Goal: Task Accomplishment & Management: Manage account settings

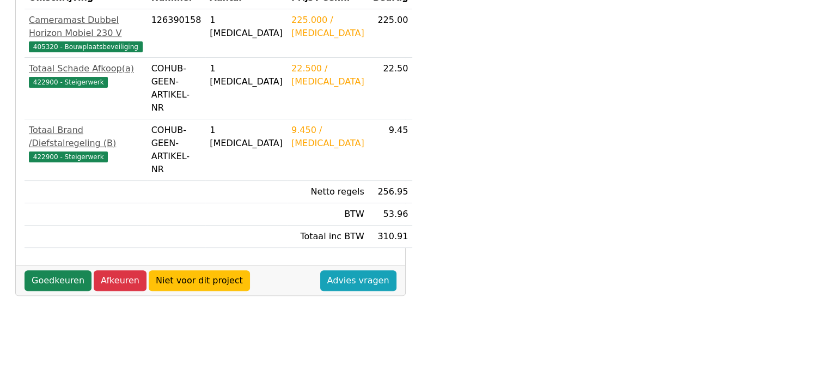
scroll to position [327, 0]
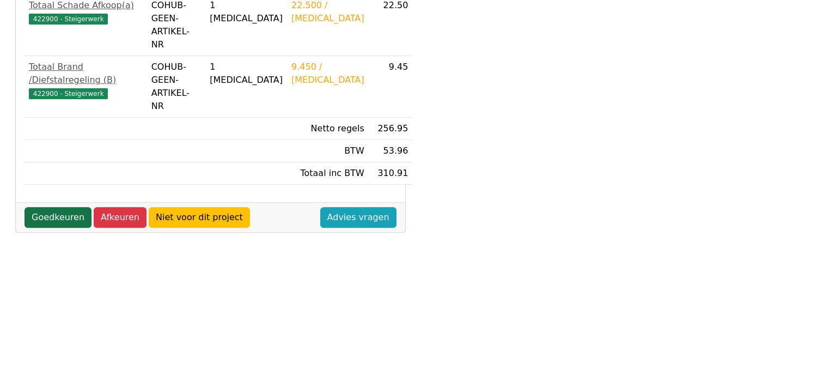
click at [46, 207] on link "Goedkeuren" at bounding box center [58, 217] width 67 height 21
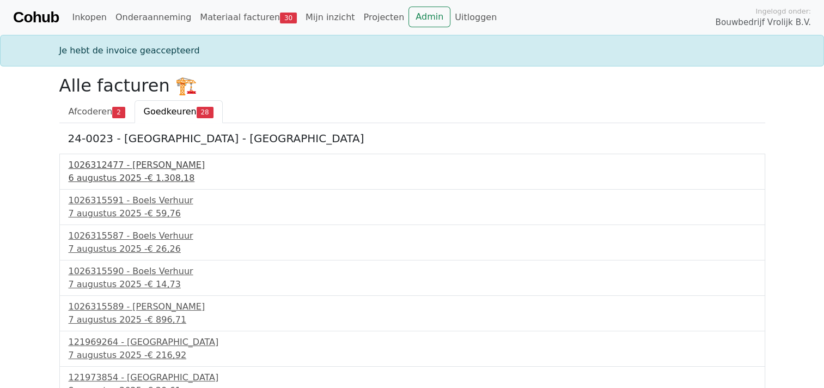
click at [107, 172] on div "6 augustus 2025 - € 1.308,18" at bounding box center [413, 178] width 688 height 13
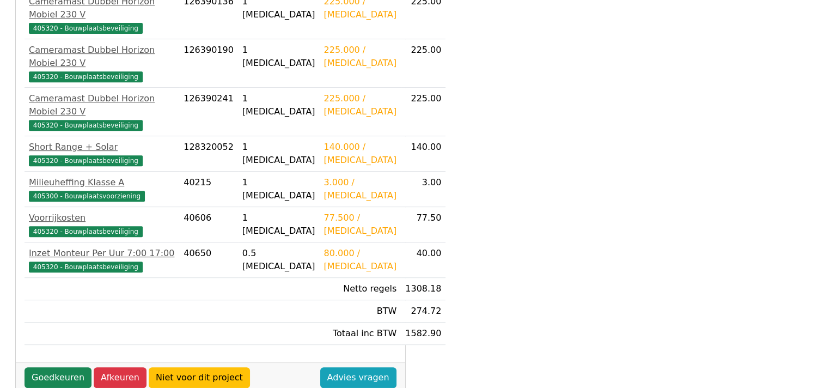
scroll to position [470, 0]
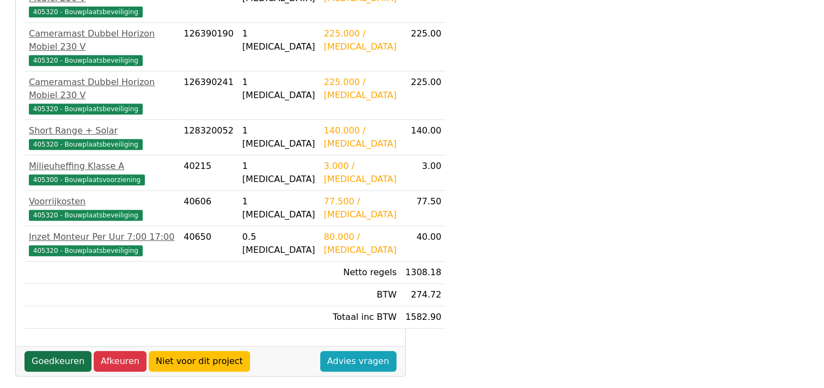
click at [64, 351] on link "Goedkeuren" at bounding box center [58, 361] width 67 height 21
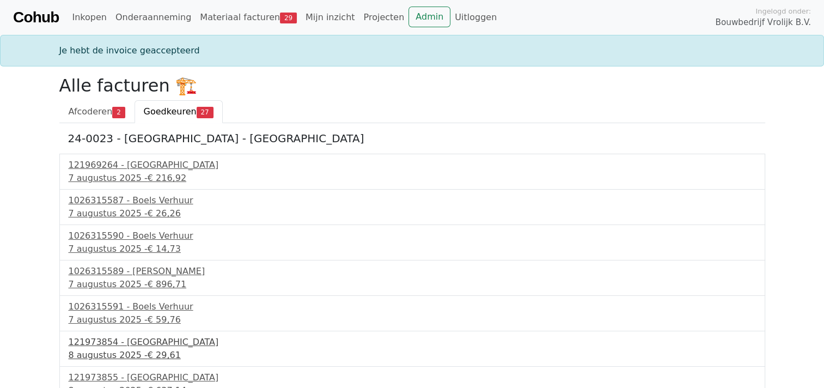
click at [111, 347] on div "121973854 - PontMeyer" at bounding box center [413, 342] width 688 height 13
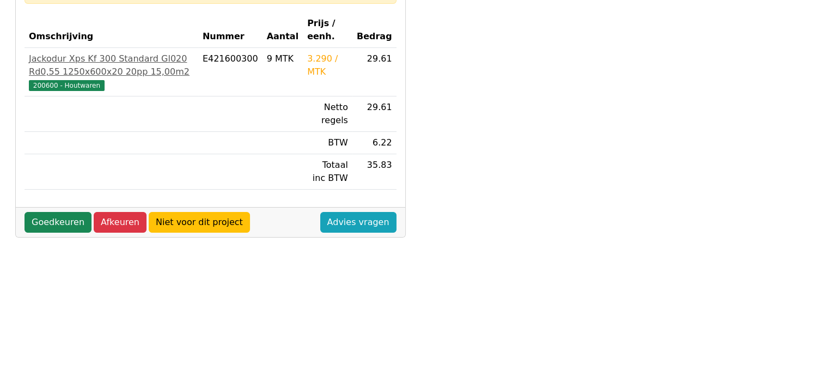
scroll to position [147, 0]
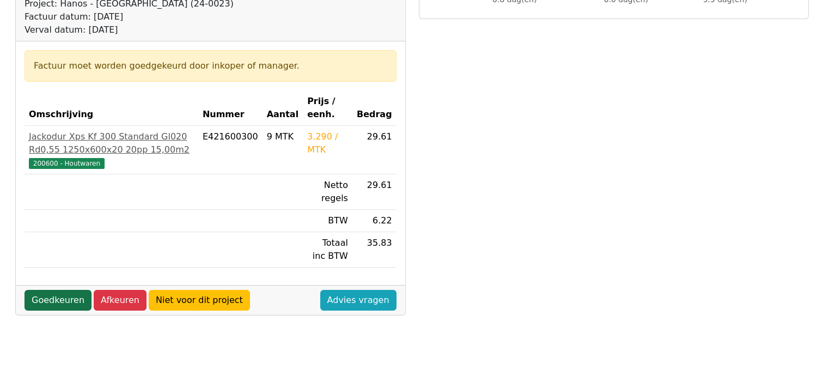
click at [64, 300] on link "Goedkeuren" at bounding box center [58, 300] width 67 height 21
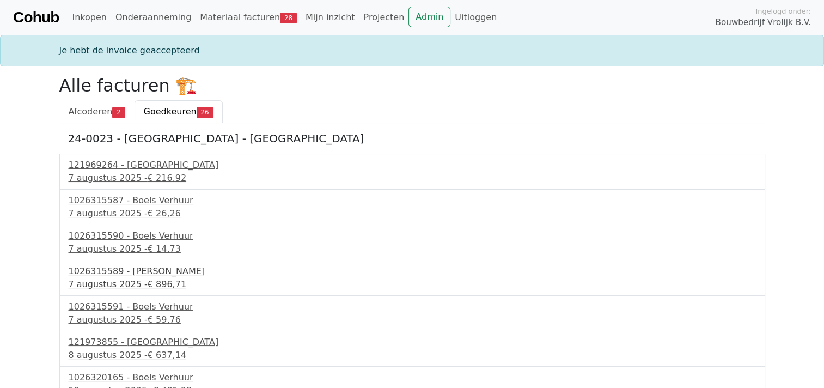
click at [93, 275] on div "1026315589 - Boels Verhuur" at bounding box center [413, 271] width 688 height 13
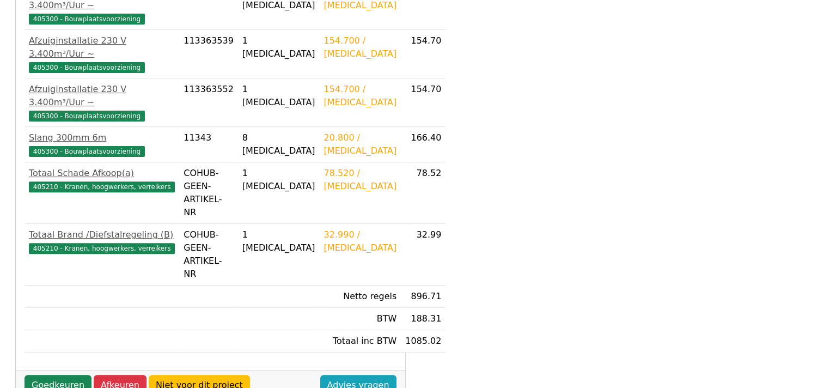
scroll to position [381, 0]
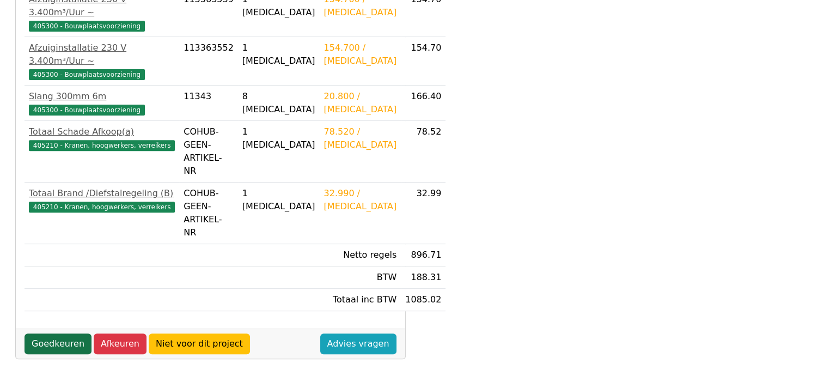
click at [44, 333] on link "Goedkeuren" at bounding box center [58, 343] width 67 height 21
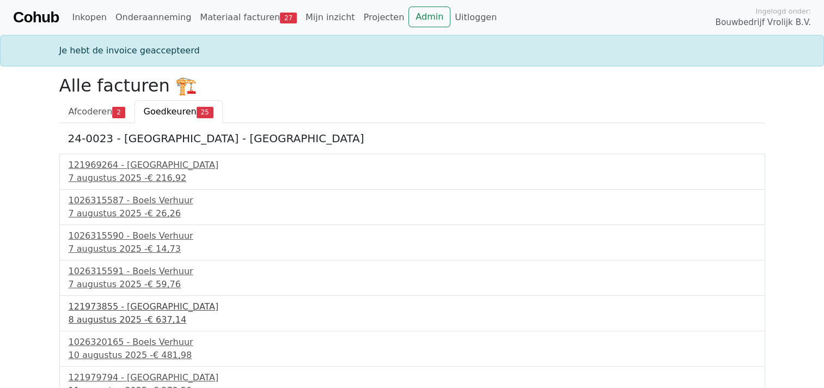
click at [86, 307] on div "121973855 - PontMeyer" at bounding box center [413, 306] width 688 height 13
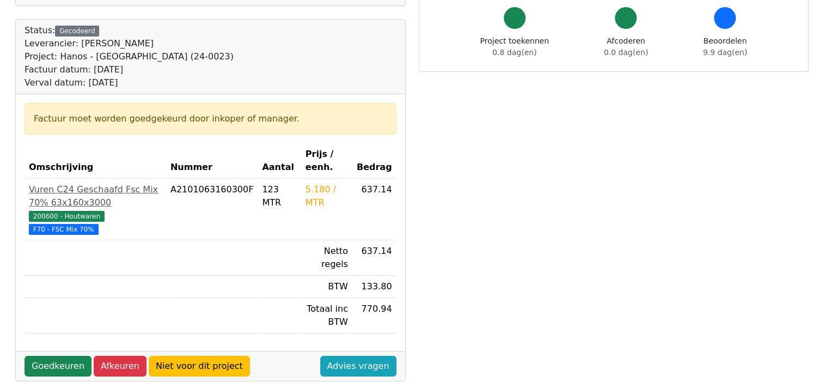
scroll to position [163, 0]
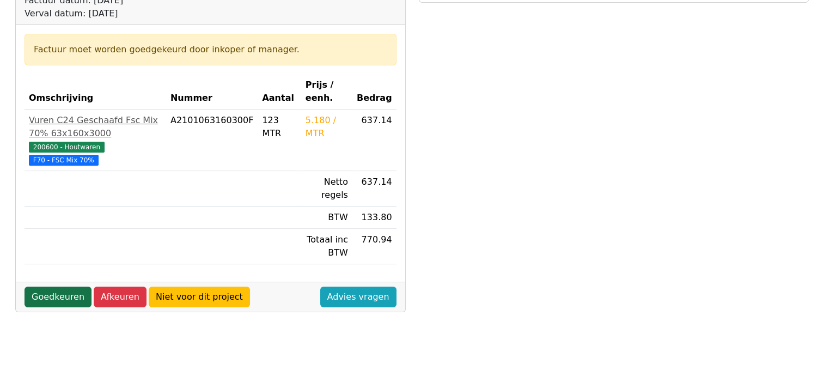
click at [71, 287] on link "Goedkeuren" at bounding box center [58, 297] width 67 height 21
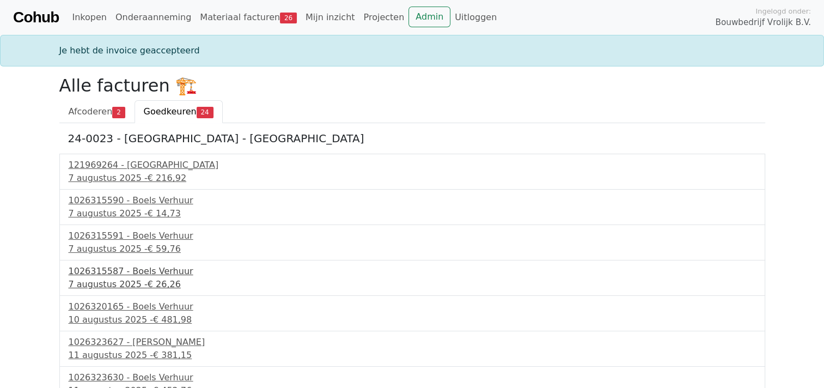
click at [84, 272] on div "1026315587 - Boels Verhuur" at bounding box center [413, 271] width 688 height 13
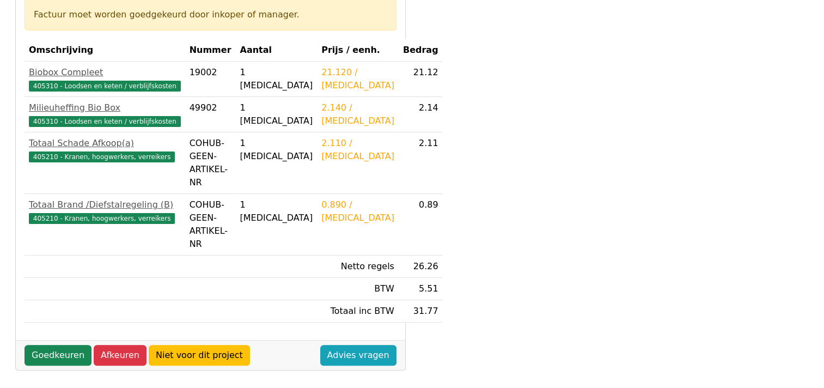
scroll to position [218, 0]
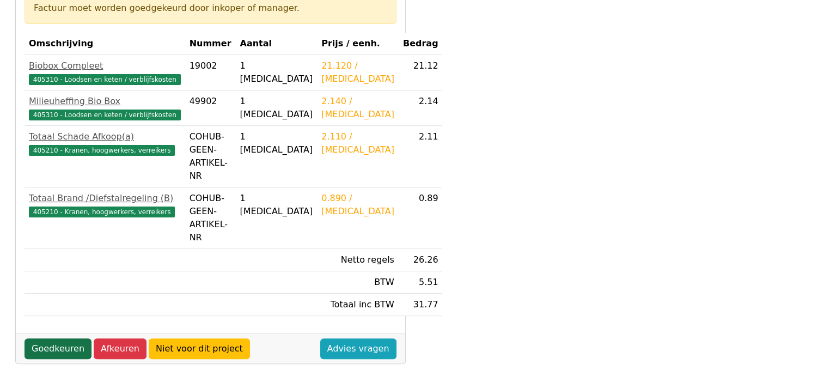
click at [57, 338] on link "Goedkeuren" at bounding box center [58, 348] width 67 height 21
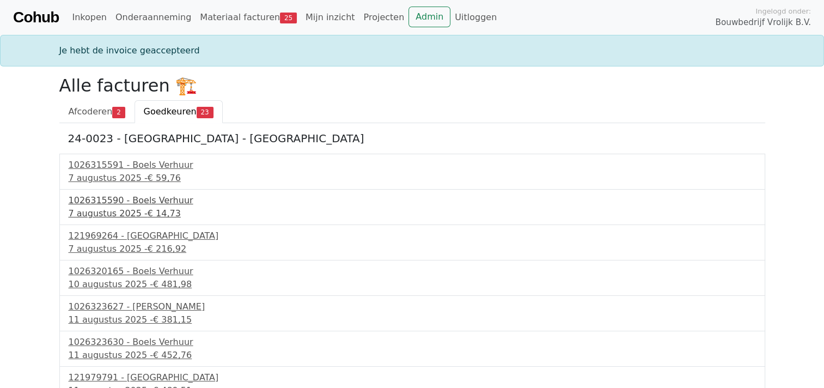
click at [82, 210] on div "7 augustus 2025 - € 14,73" at bounding box center [413, 213] width 688 height 13
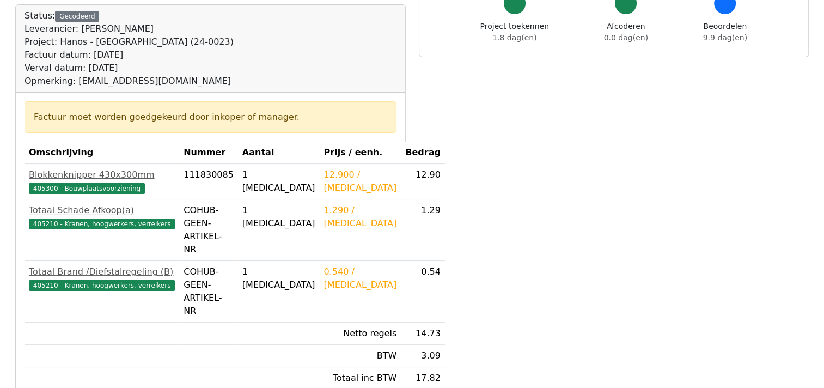
scroll to position [163, 0]
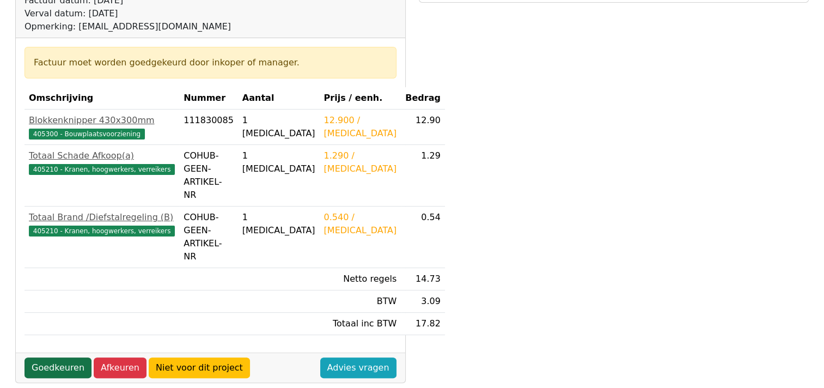
click at [47, 357] on link "Goedkeuren" at bounding box center [58, 367] width 67 height 21
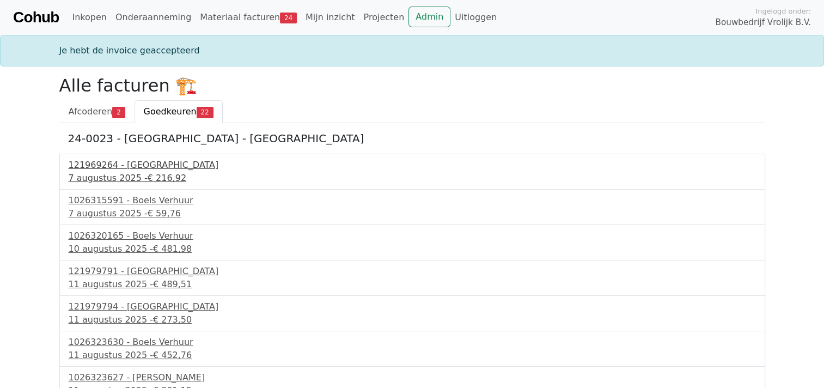
click at [81, 174] on div "7 augustus 2025 - € 216,92" at bounding box center [413, 178] width 688 height 13
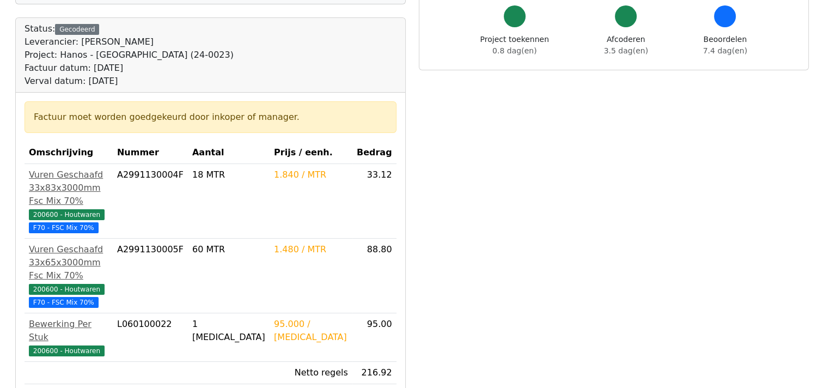
scroll to position [218, 0]
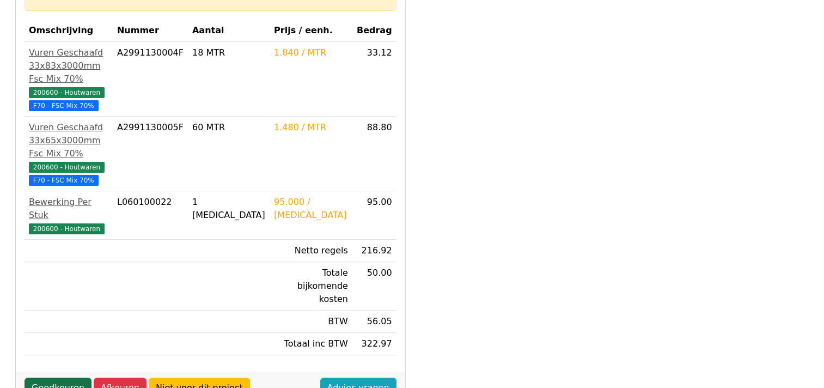
click at [52, 378] on link "Goedkeuren" at bounding box center [58, 388] width 67 height 21
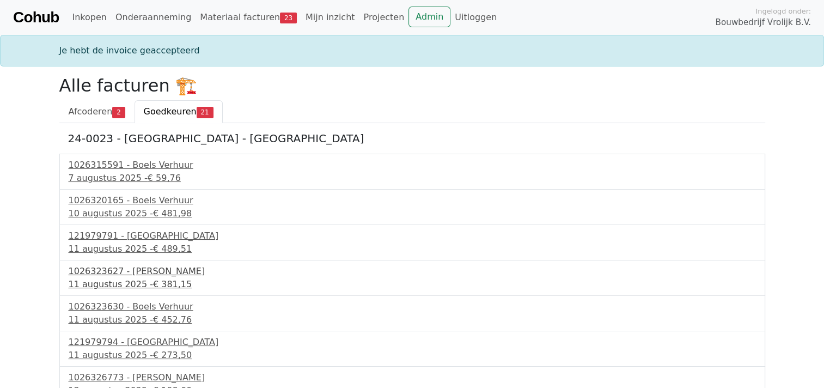
click at [102, 280] on div "[DATE] - € 381,15" at bounding box center [413, 284] width 688 height 13
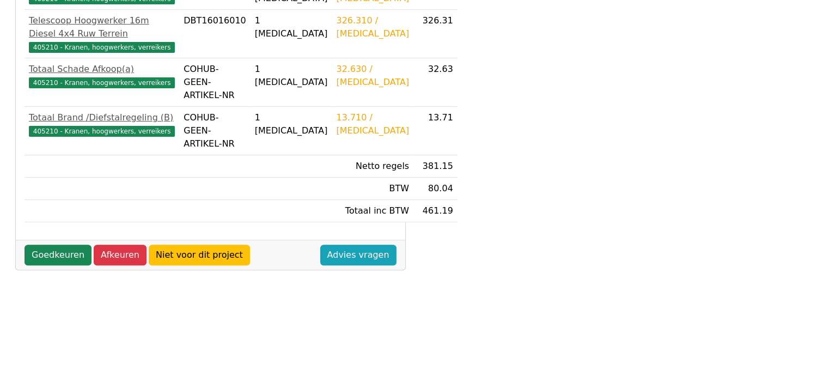
scroll to position [327, 0]
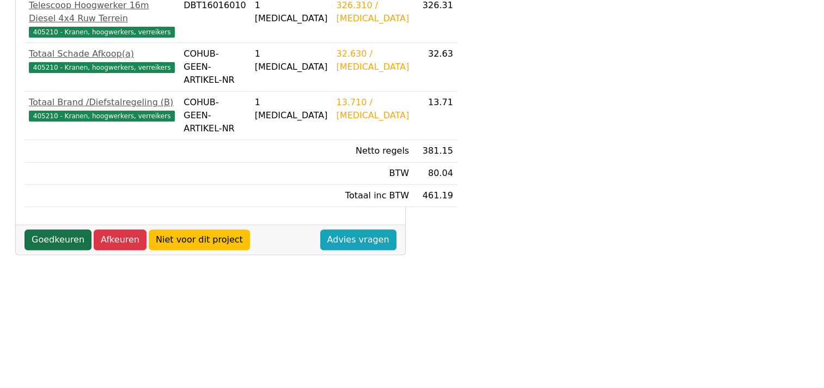
click at [65, 250] on link "Goedkeuren" at bounding box center [58, 239] width 67 height 21
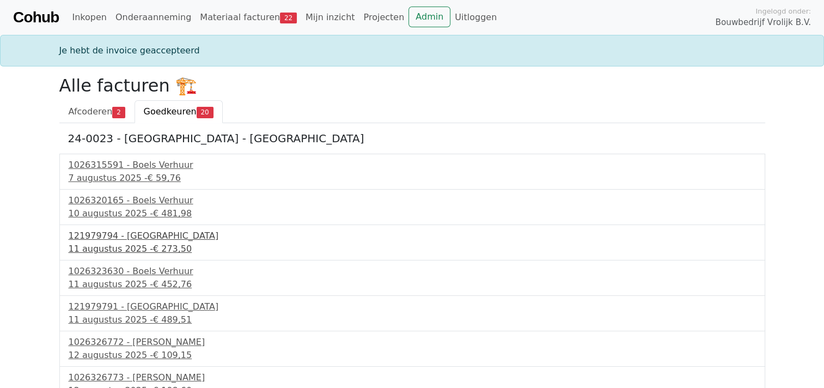
click at [106, 245] on div "11 augustus 2025 - € 273,50" at bounding box center [413, 248] width 688 height 13
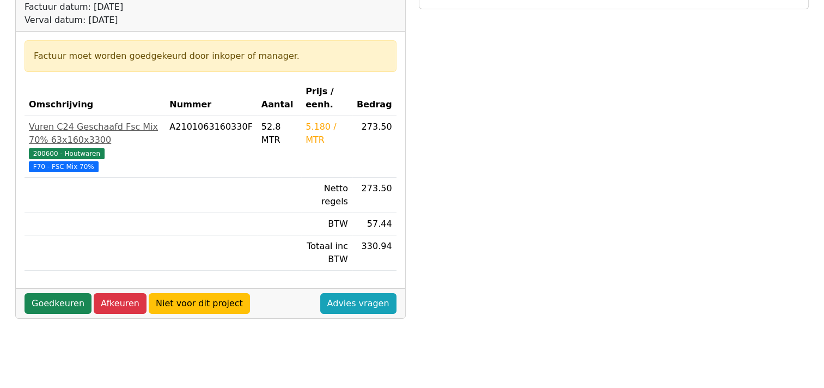
scroll to position [218, 0]
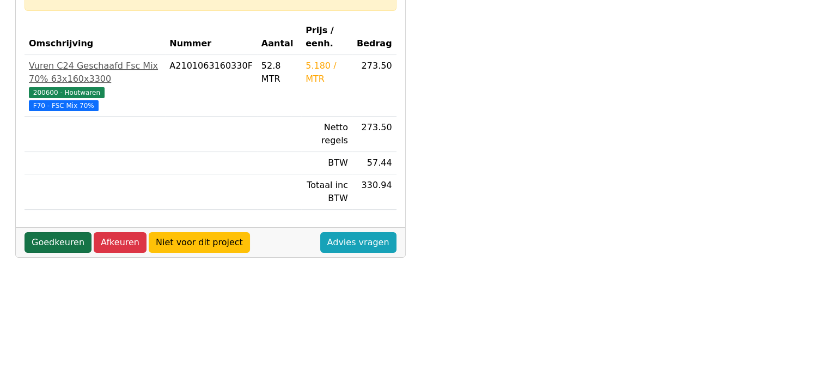
click at [49, 232] on link "Goedkeuren" at bounding box center [58, 242] width 67 height 21
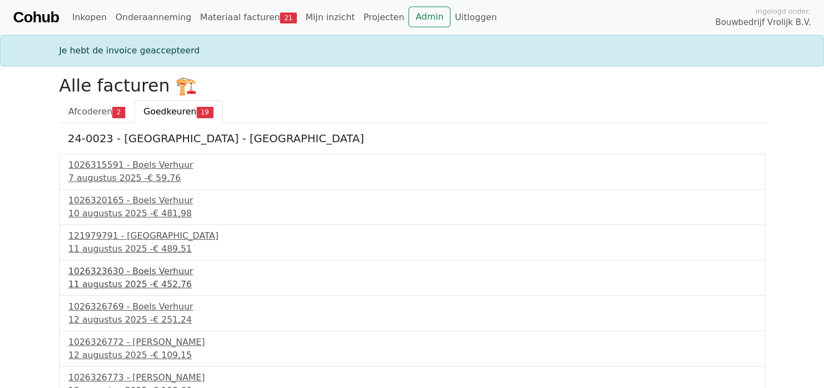
click at [102, 276] on div "1026323630 - Boels Verhuur" at bounding box center [413, 271] width 688 height 13
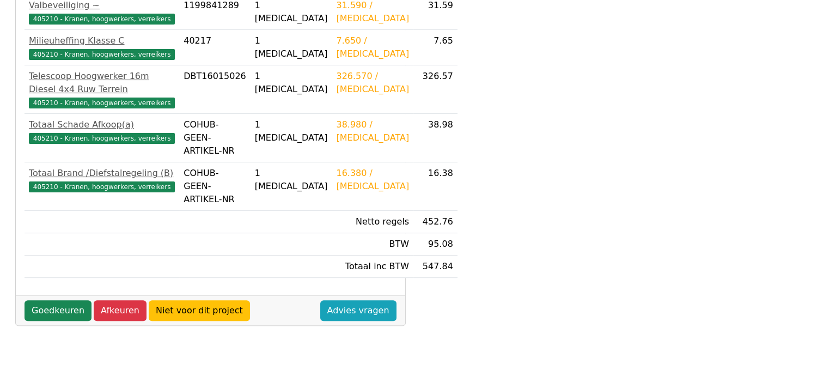
scroll to position [327, 0]
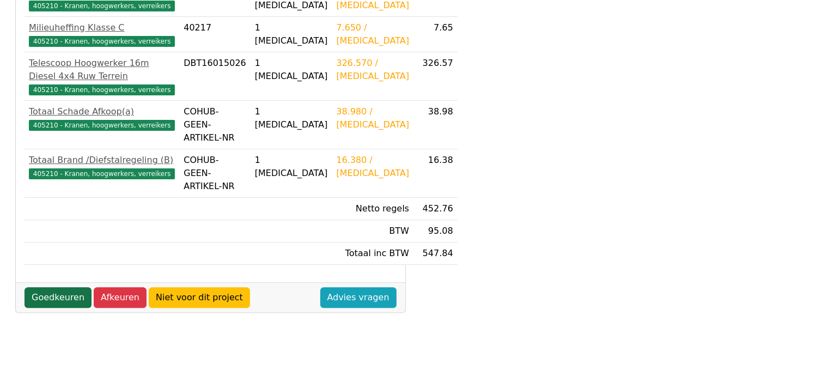
click at [65, 308] on link "Goedkeuren" at bounding box center [58, 297] width 67 height 21
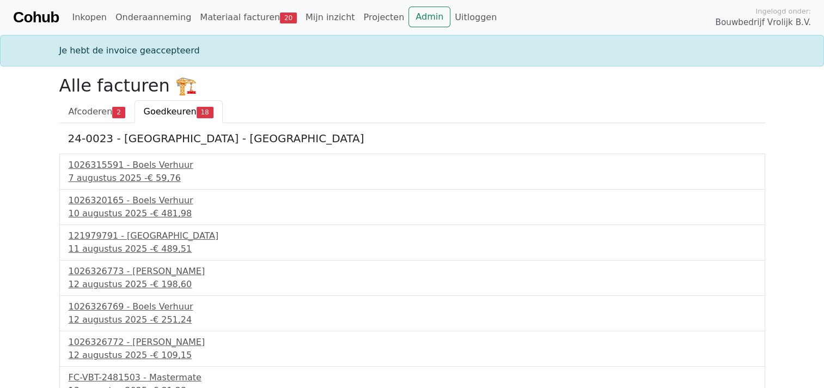
click at [65, 312] on div "1026326769 - Boels Verhuur 12 augustus 2025 - € 251,24" at bounding box center [412, 313] width 706 height 35
click at [88, 314] on div "12 augustus 2025 - € 251,24" at bounding box center [413, 319] width 688 height 13
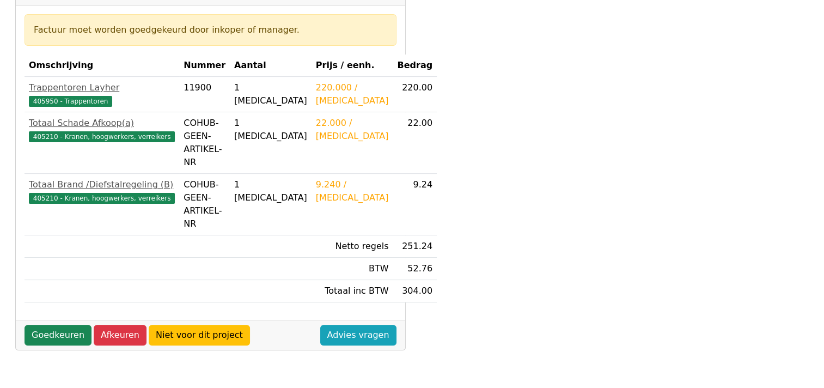
scroll to position [218, 0]
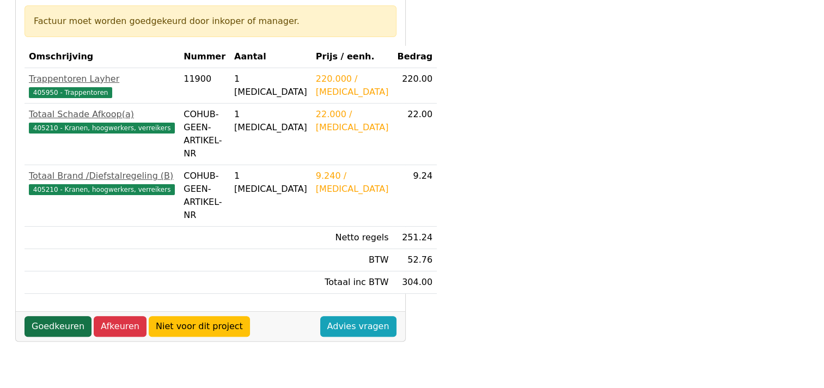
click at [60, 316] on link "Goedkeuren" at bounding box center [58, 326] width 67 height 21
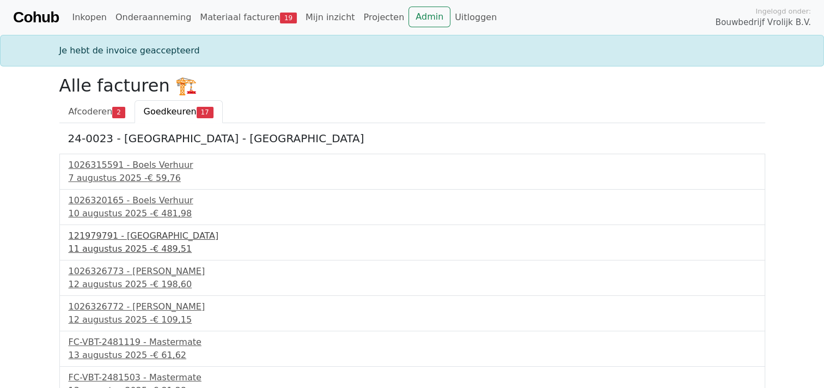
click at [104, 244] on div "[DATE] - € 489,51" at bounding box center [413, 248] width 688 height 13
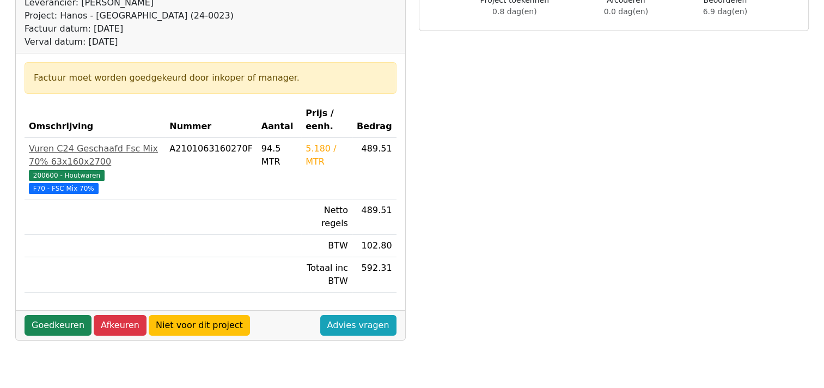
scroll to position [163, 0]
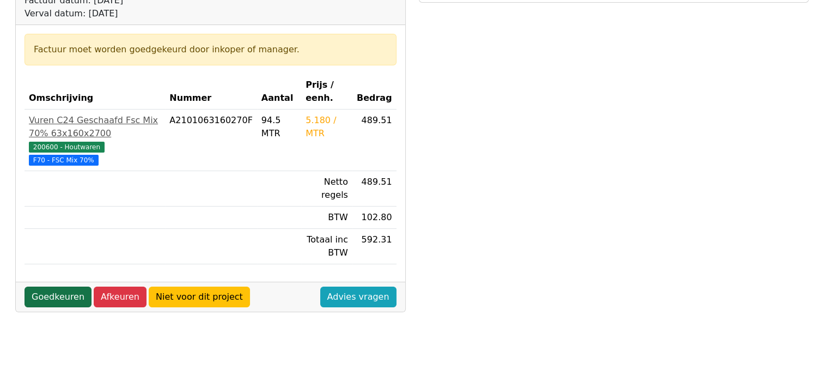
click at [61, 287] on link "Goedkeuren" at bounding box center [58, 297] width 67 height 21
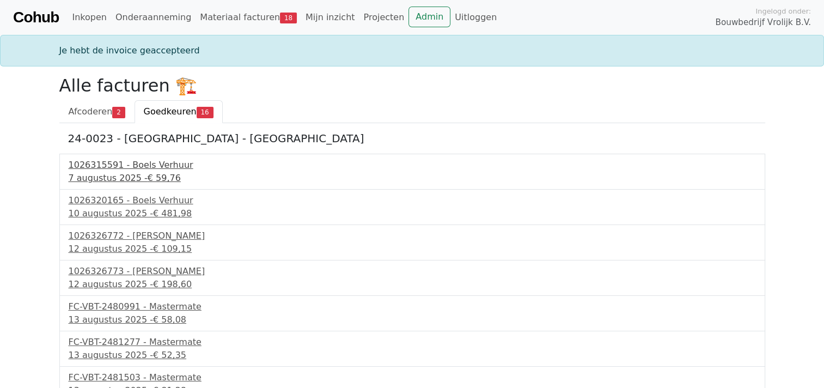
click at [124, 172] on div "7 augustus 2025 - € 59,76" at bounding box center [413, 178] width 688 height 13
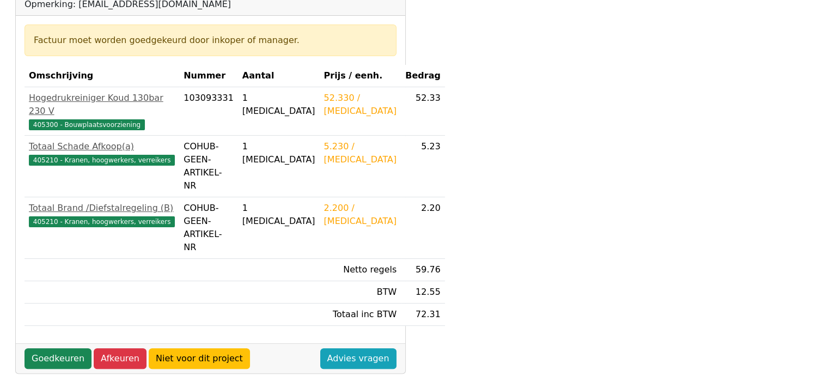
scroll to position [218, 0]
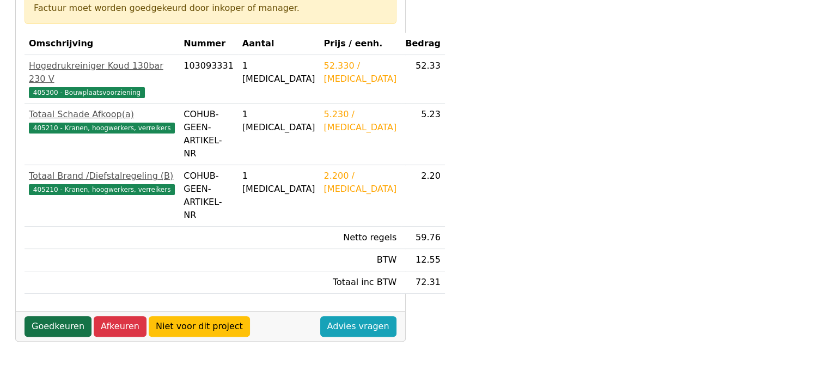
click at [52, 316] on link "Goedkeuren" at bounding box center [58, 326] width 67 height 21
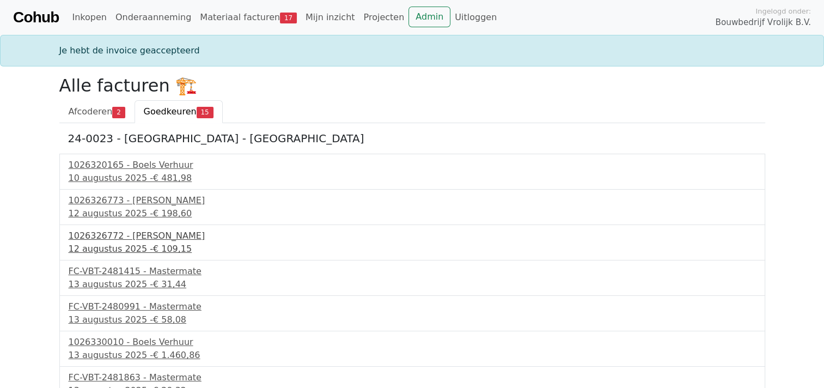
click at [111, 244] on div "12 augustus 2025 - € 109,15" at bounding box center [413, 248] width 688 height 13
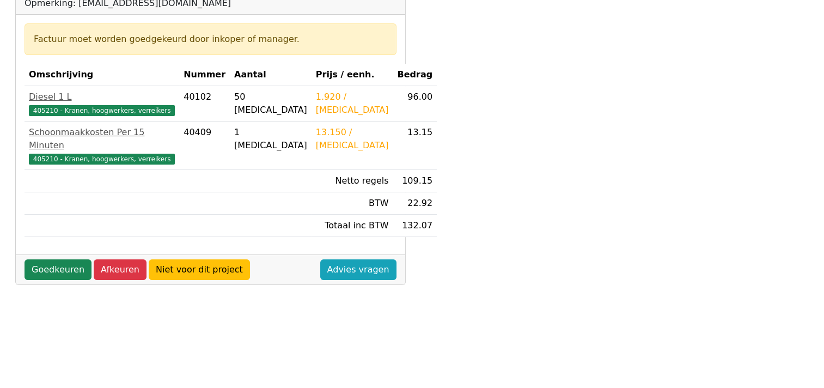
scroll to position [218, 0]
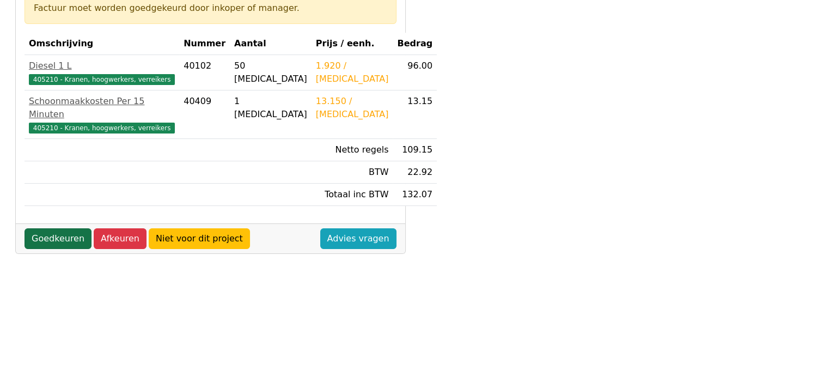
click at [53, 228] on link "Goedkeuren" at bounding box center [58, 238] width 67 height 21
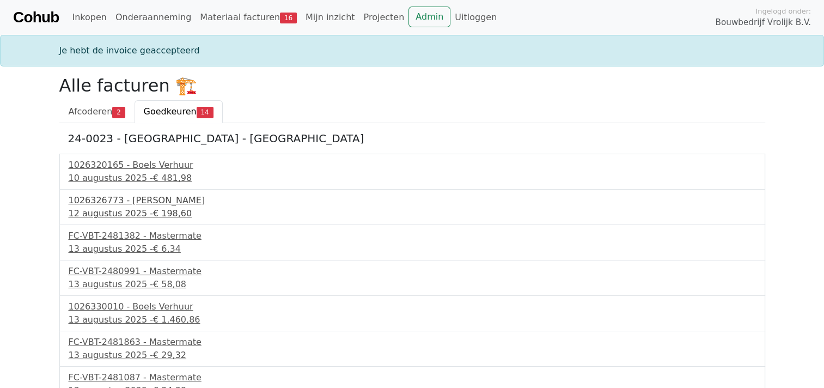
click at [87, 202] on div "1026326773 - [PERSON_NAME]" at bounding box center [413, 200] width 688 height 13
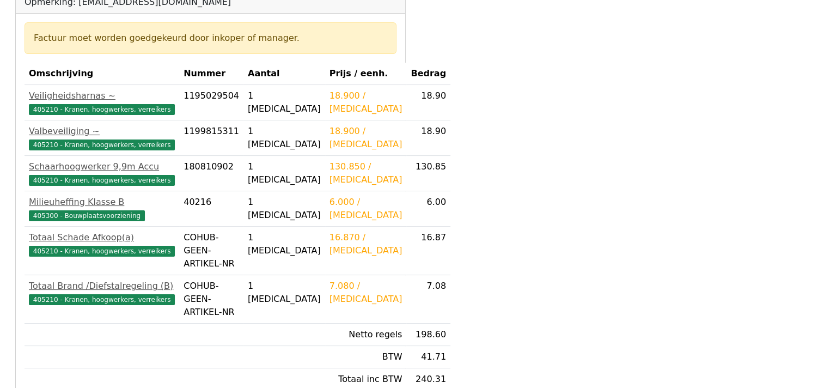
scroll to position [218, 0]
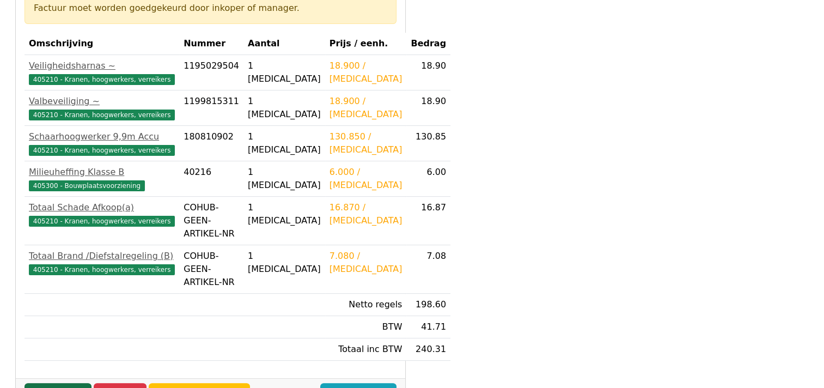
click at [50, 383] on link "Goedkeuren" at bounding box center [58, 393] width 67 height 21
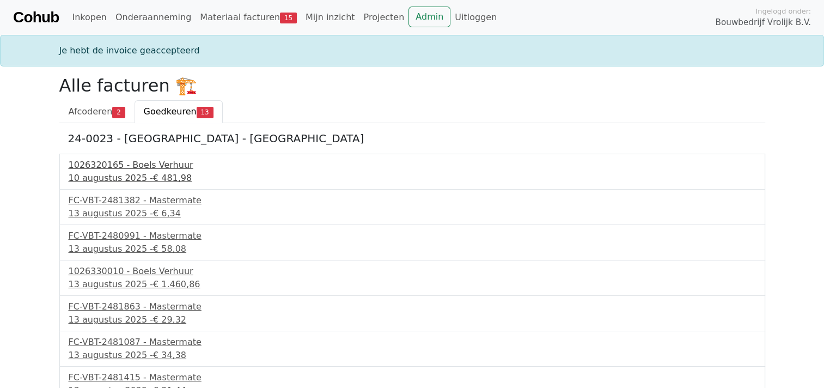
click at [112, 162] on div "1026320165 - Boels Verhuur" at bounding box center [413, 165] width 688 height 13
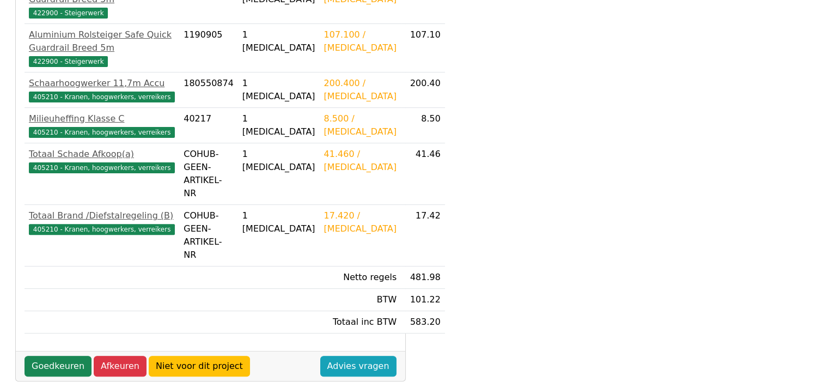
scroll to position [381, 0]
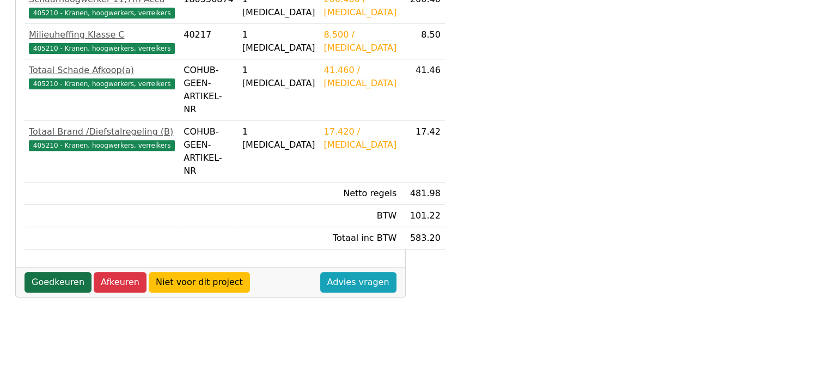
click at [43, 272] on link "Goedkeuren" at bounding box center [58, 282] width 67 height 21
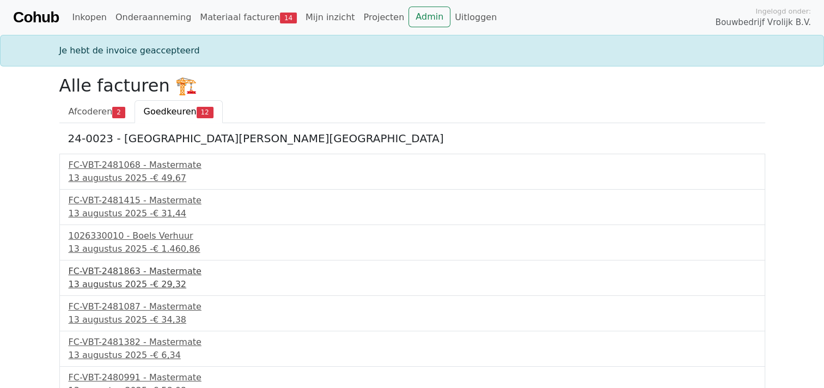
click at [120, 275] on div "FC-VBT-2481863 - Mastermate" at bounding box center [413, 271] width 688 height 13
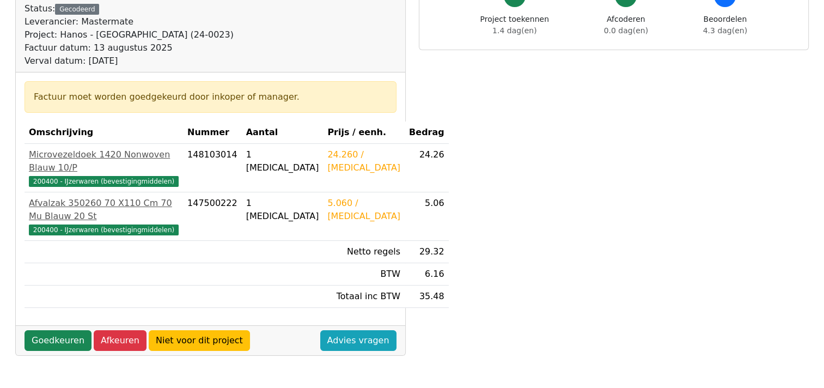
scroll to position [163, 0]
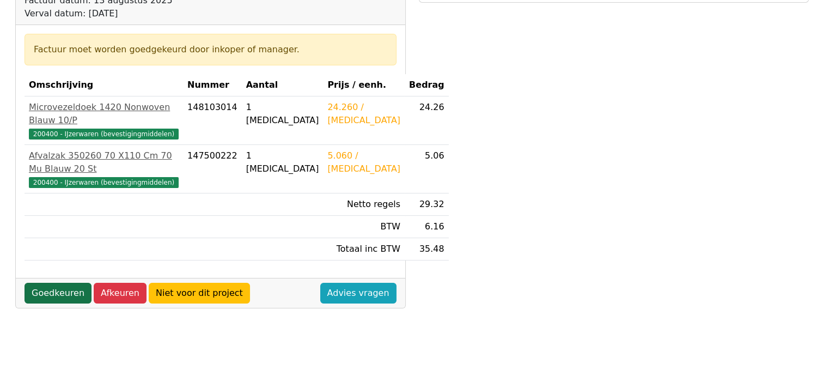
click at [53, 295] on link "Goedkeuren" at bounding box center [58, 293] width 67 height 21
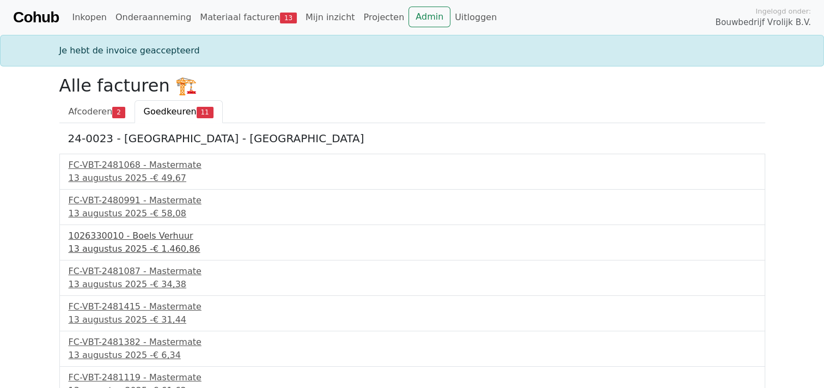
click at [113, 242] on div "13 augustus 2025 - € 1.460,86" at bounding box center [413, 248] width 688 height 13
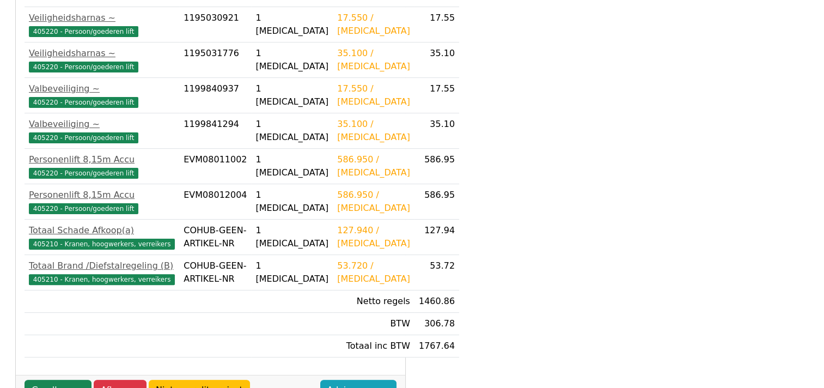
scroll to position [327, 0]
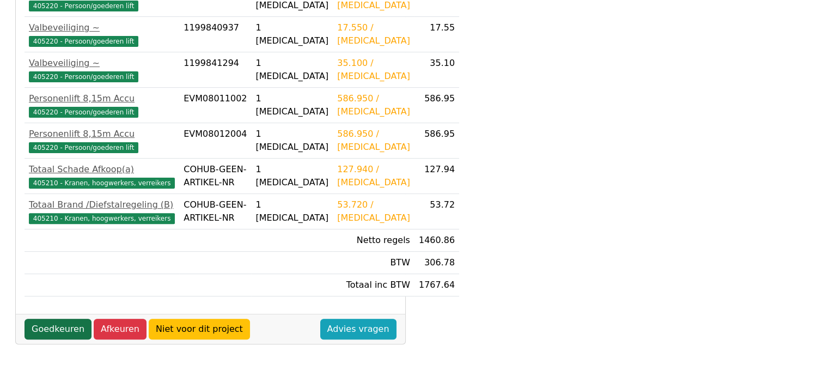
click at [52, 339] on link "Goedkeuren" at bounding box center [58, 329] width 67 height 21
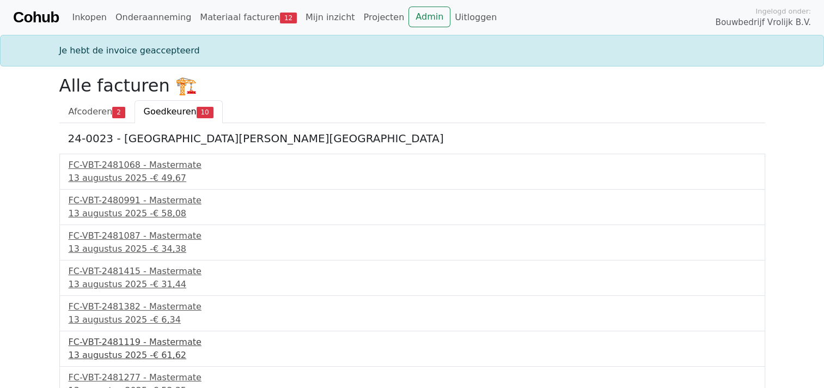
click at [116, 341] on div "FC-VBT-2481119 - Mastermate" at bounding box center [413, 342] width 688 height 13
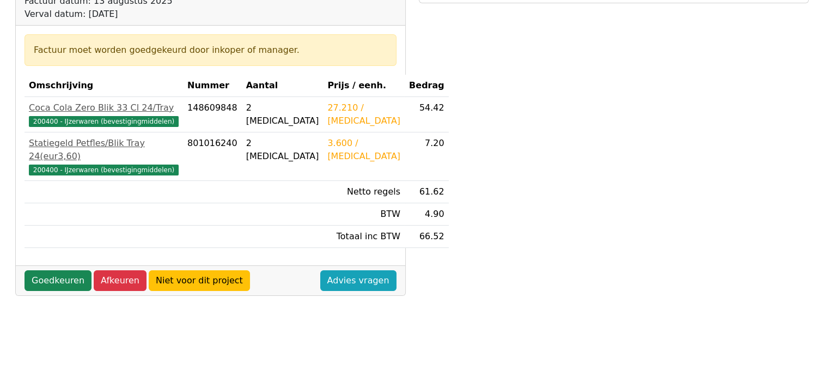
scroll to position [163, 0]
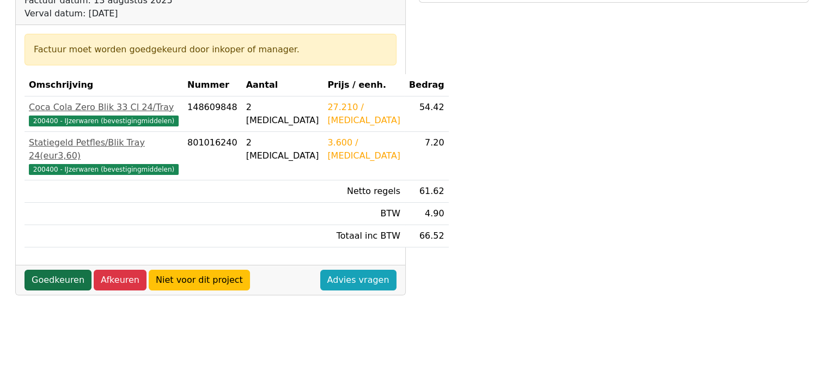
click at [48, 270] on link "Goedkeuren" at bounding box center [58, 280] width 67 height 21
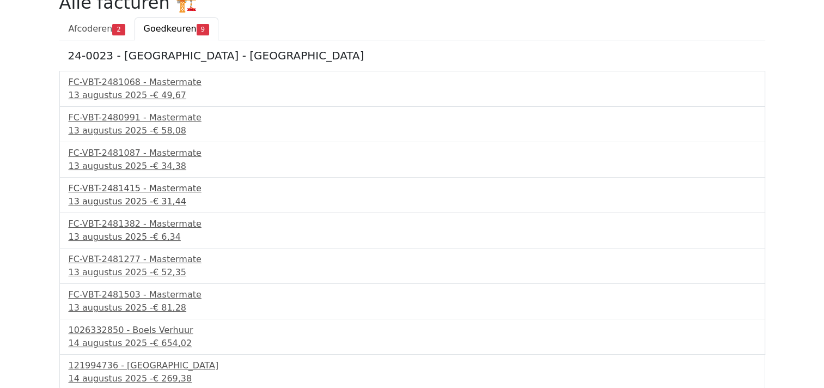
scroll to position [83, 0]
click at [131, 373] on div "14 augustus 2025 - € 269,38" at bounding box center [413, 378] width 688 height 13
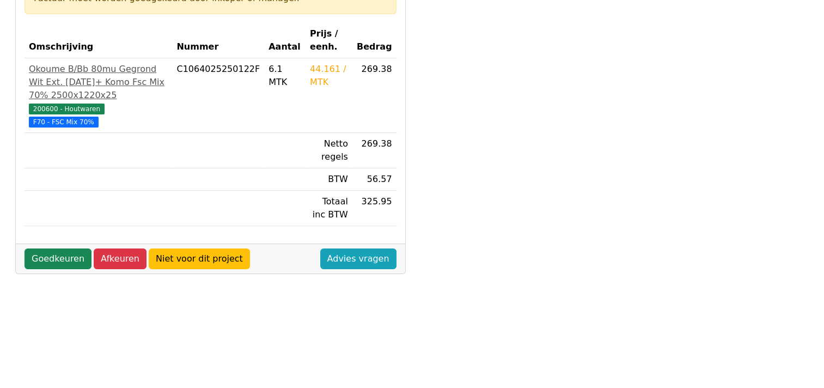
scroll to position [218, 0]
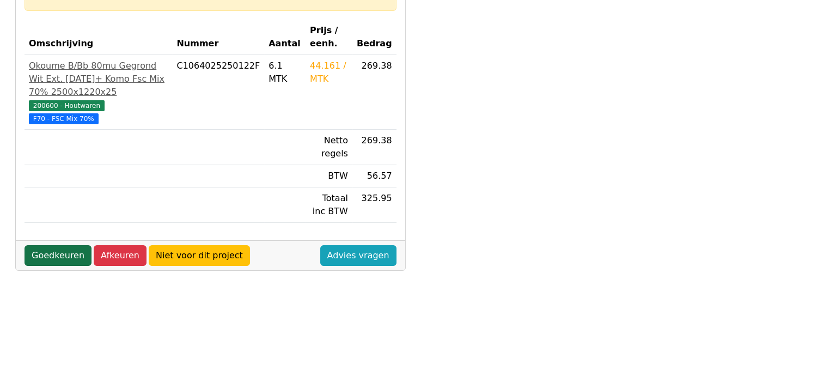
click at [50, 245] on link "Goedkeuren" at bounding box center [58, 255] width 67 height 21
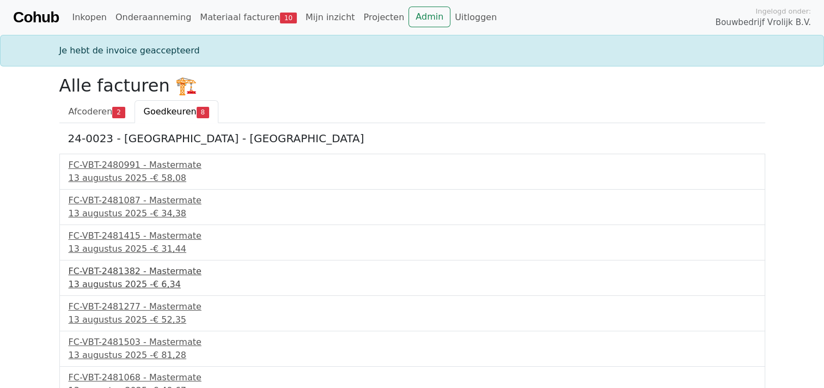
click at [112, 272] on div "FC-VBT-2481382 - Mastermate" at bounding box center [413, 271] width 688 height 13
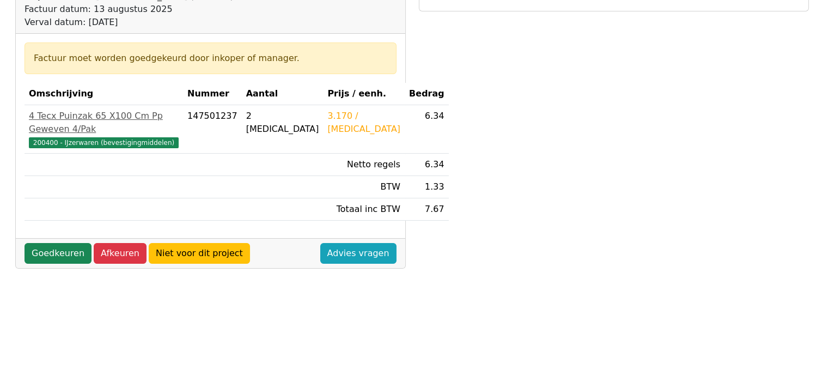
scroll to position [163, 0]
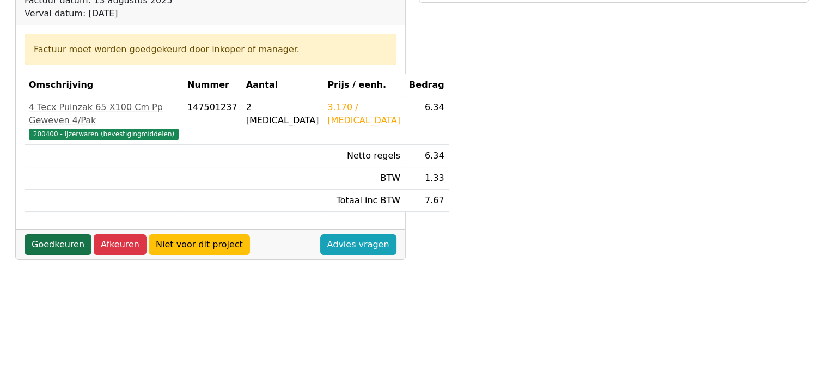
click at [41, 255] on link "Goedkeuren" at bounding box center [58, 244] width 67 height 21
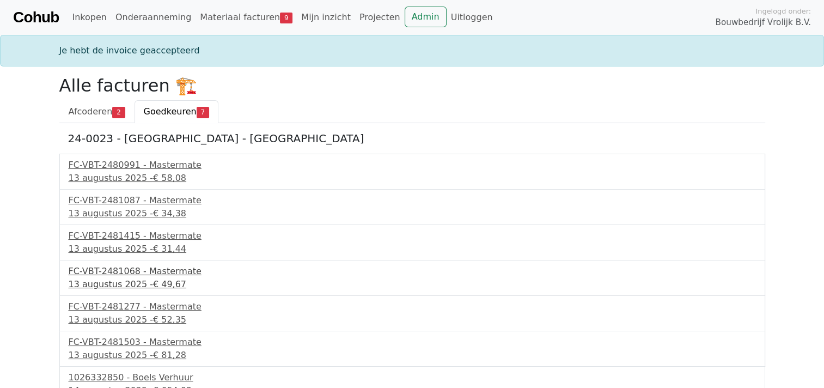
click at [120, 288] on div "13 augustus 2025 - € 49,67" at bounding box center [413, 284] width 688 height 13
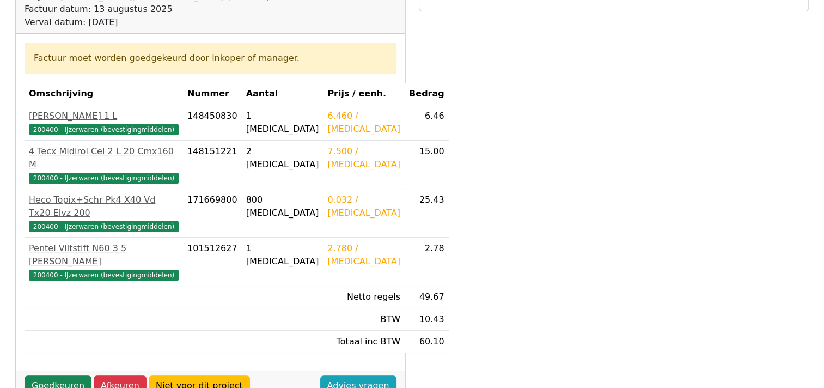
scroll to position [163, 0]
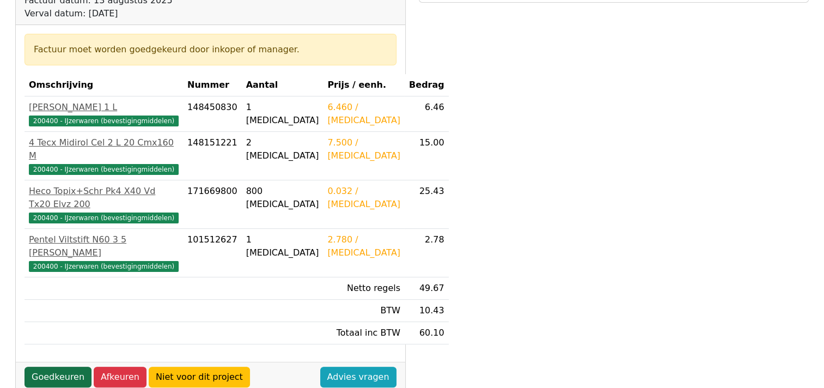
click at [63, 367] on link "Goedkeuren" at bounding box center [58, 377] width 67 height 21
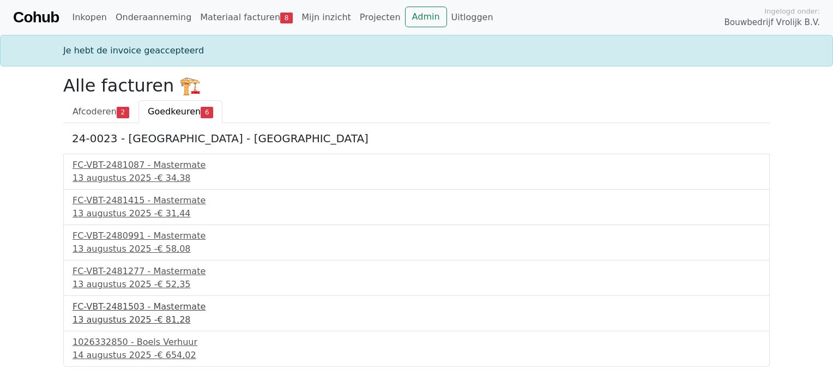
click at [92, 314] on div "[DATE] - € 81,28" at bounding box center [416, 319] width 688 height 13
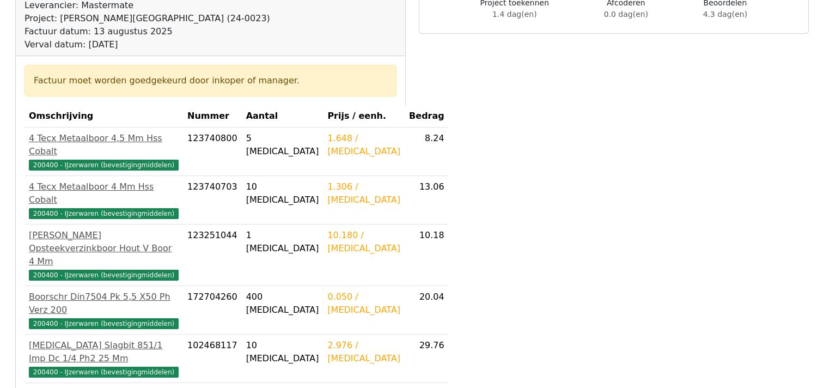
scroll to position [163, 0]
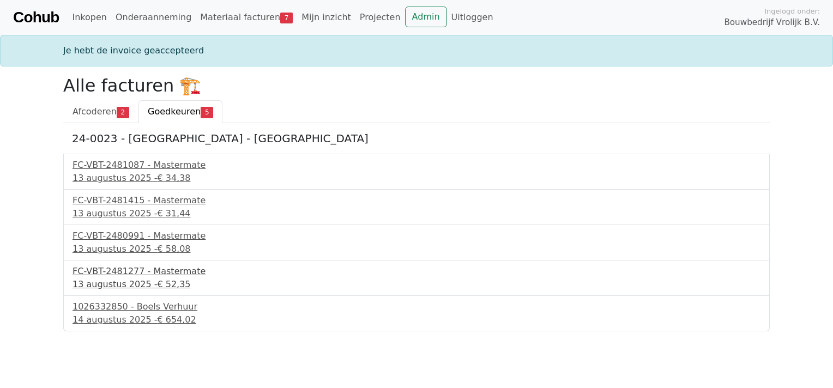
click at [107, 268] on div "FC-VBT-2481277 - Mastermate" at bounding box center [416, 271] width 688 height 13
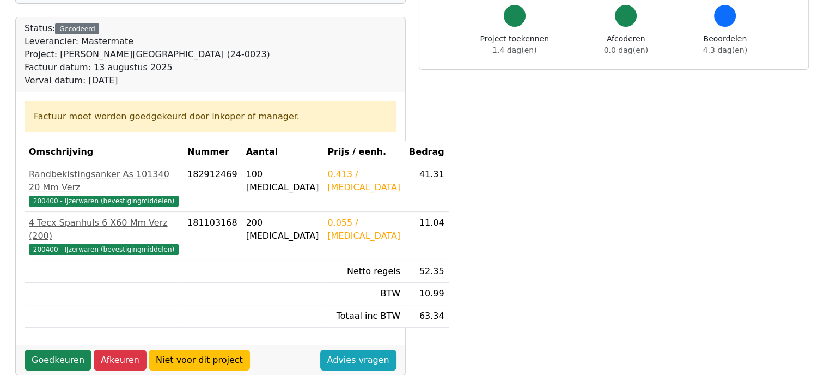
scroll to position [109, 0]
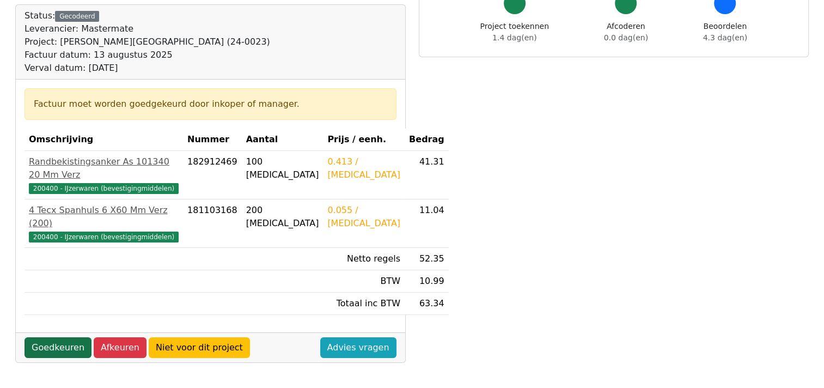
click at [41, 344] on link "Goedkeuren" at bounding box center [58, 347] width 67 height 21
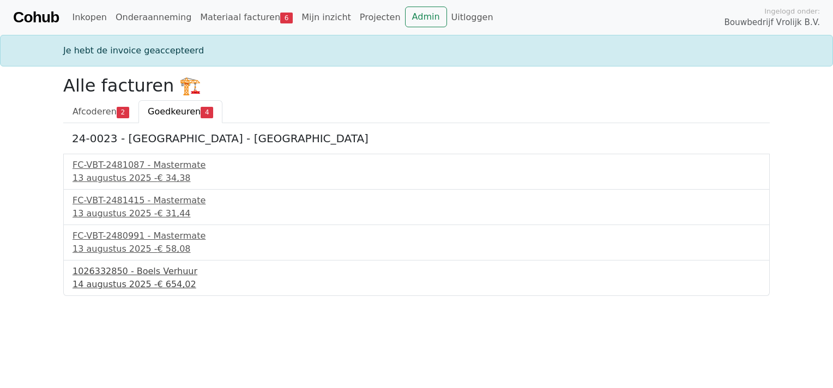
click at [88, 266] on div "1026332850 - Boels Verhuur" at bounding box center [416, 271] width 688 height 13
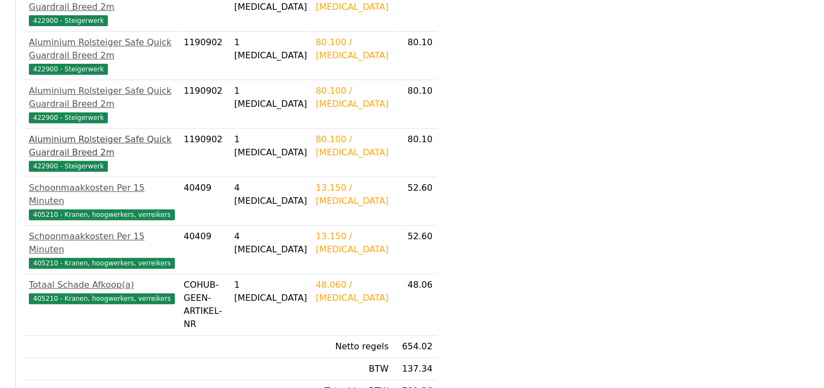
scroll to position [490, 0]
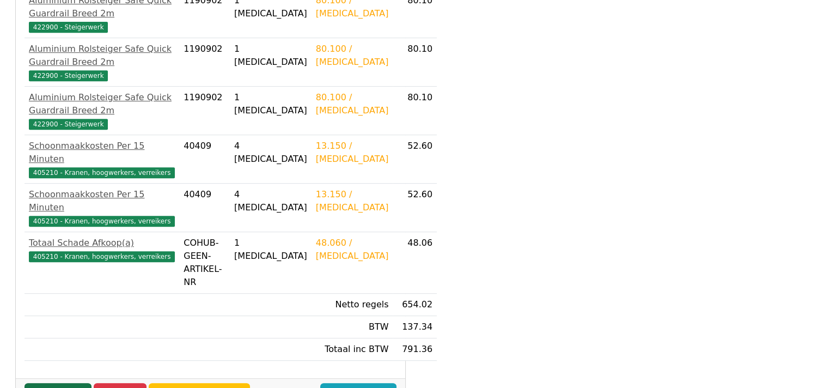
click at [66, 383] on link "Goedkeuren" at bounding box center [58, 393] width 67 height 21
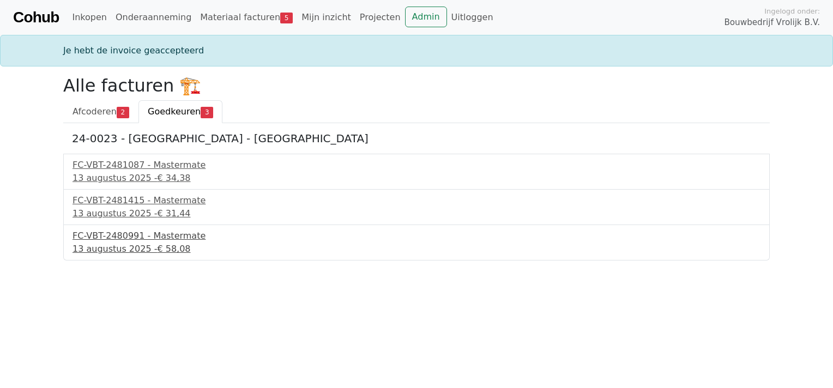
click at [109, 239] on div "FC-VBT-2480991 - Mastermate" at bounding box center [416, 235] width 688 height 13
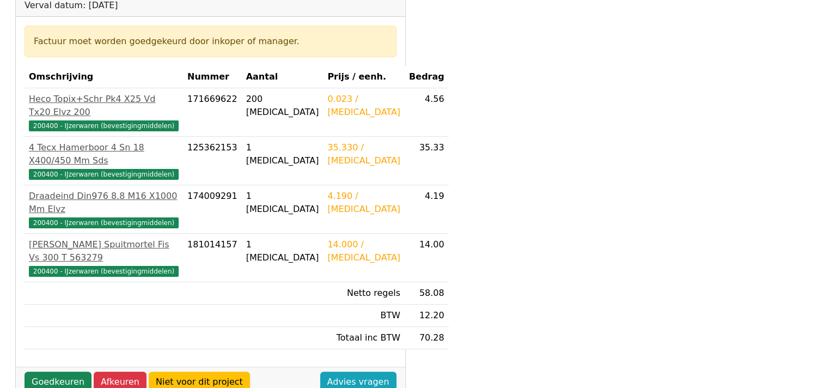
scroll to position [218, 0]
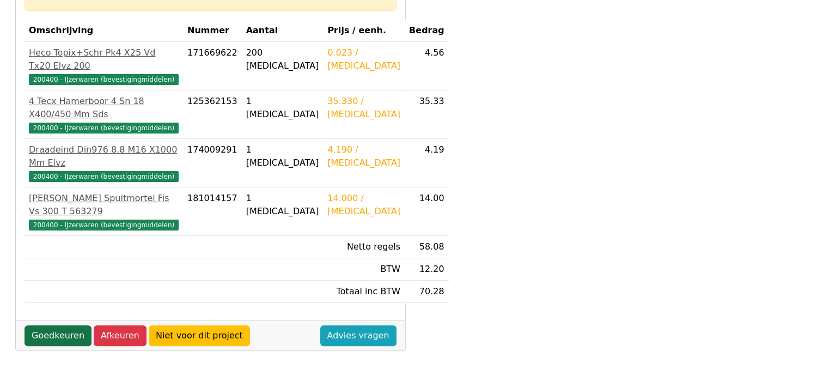
click at [64, 325] on link "Goedkeuren" at bounding box center [58, 335] width 67 height 21
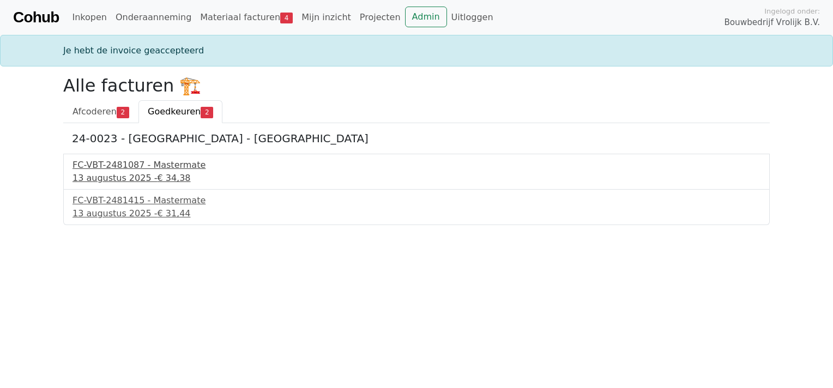
click at [118, 168] on div "FC-VBT-2481087 - Mastermate" at bounding box center [416, 165] width 688 height 13
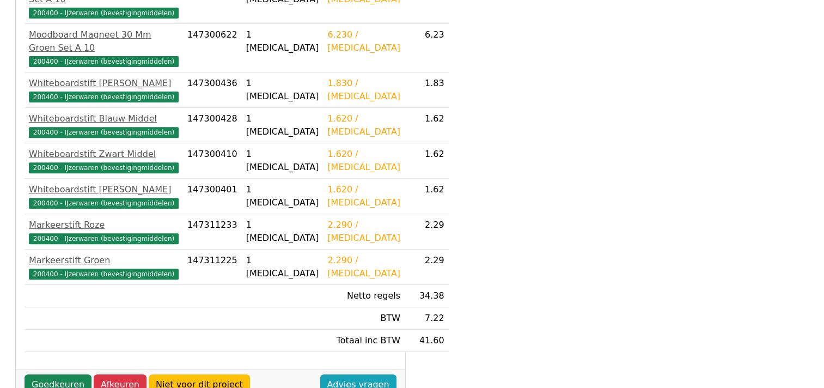
scroll to position [420, 0]
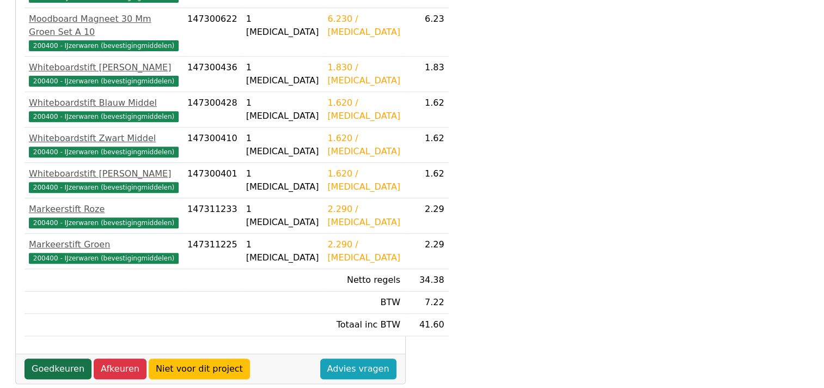
click at [39, 359] on link "Goedkeuren" at bounding box center [58, 369] width 67 height 21
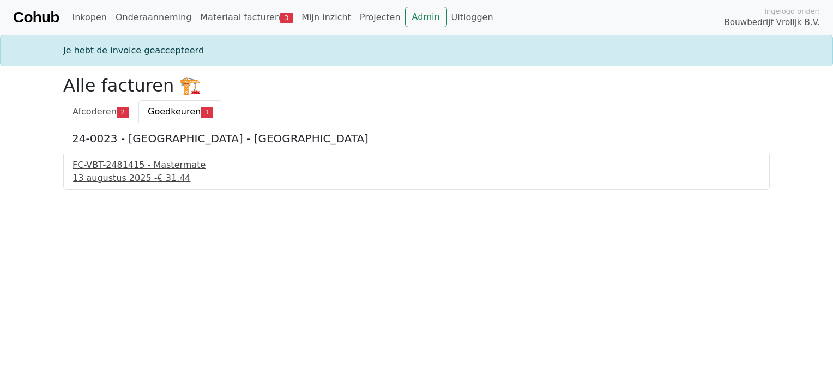
click at [92, 175] on div "13 augustus 2025 - € 31,44" at bounding box center [416, 178] width 688 height 13
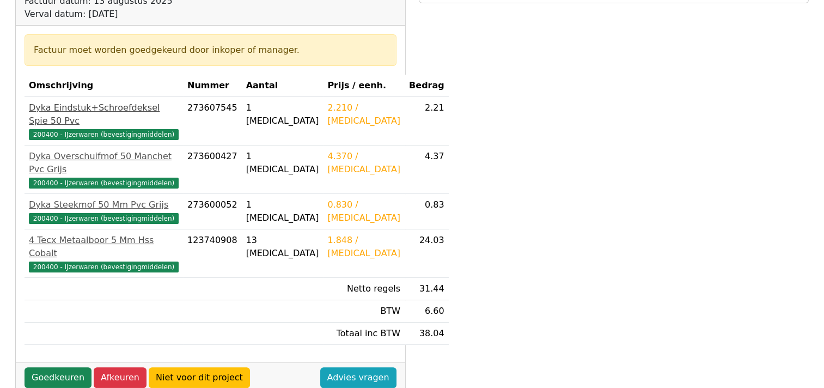
scroll to position [163, 0]
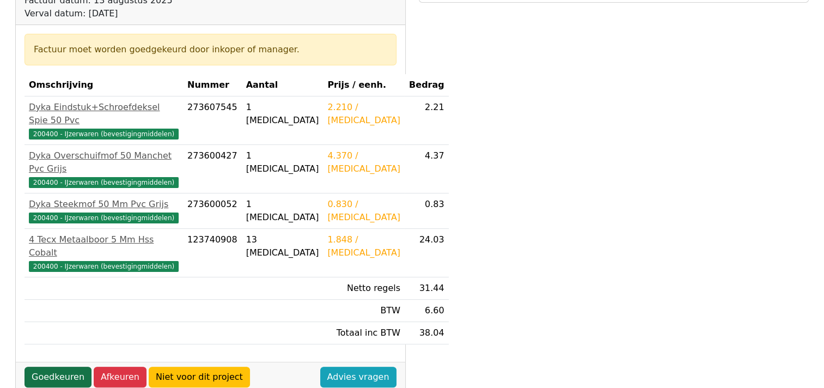
click at [61, 367] on link "Goedkeuren" at bounding box center [58, 377] width 67 height 21
